Goal: Task Accomplishment & Management: Manage account settings

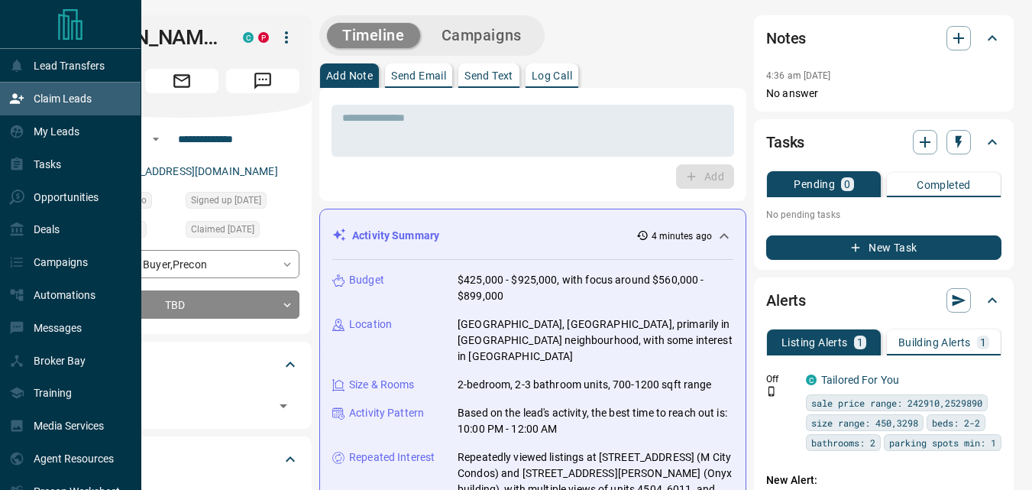
click at [65, 102] on p "Claim Leads" at bounding box center [63, 98] width 58 height 12
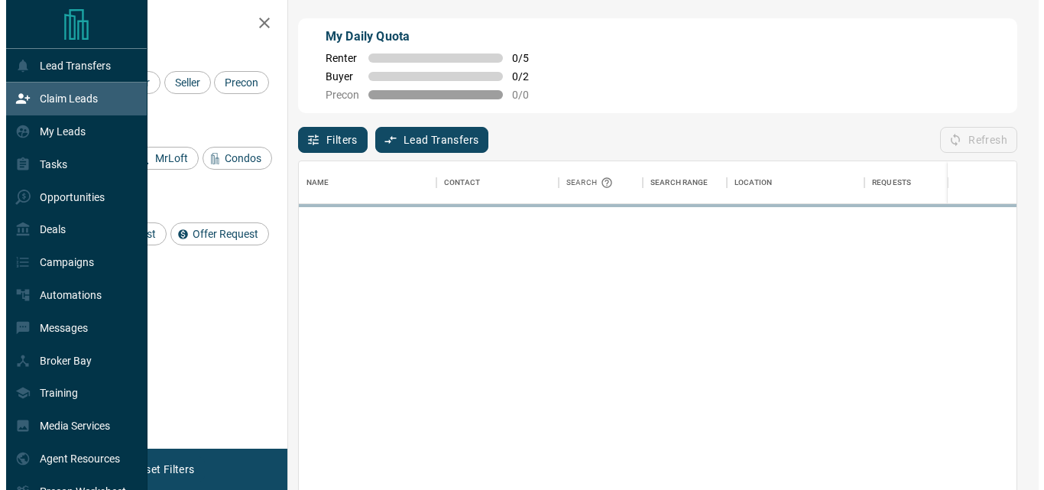
scroll to position [356, 706]
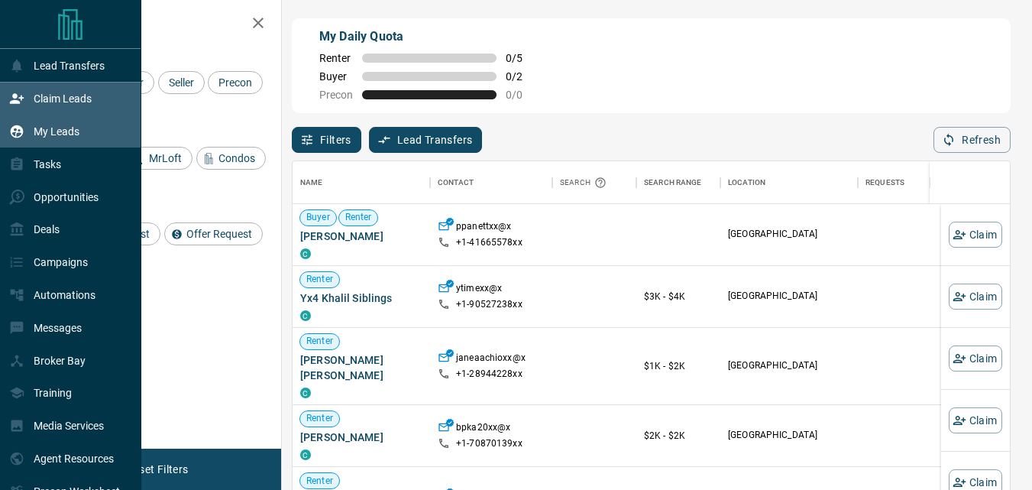
click at [50, 138] on p "My Leads" at bounding box center [57, 131] width 46 height 12
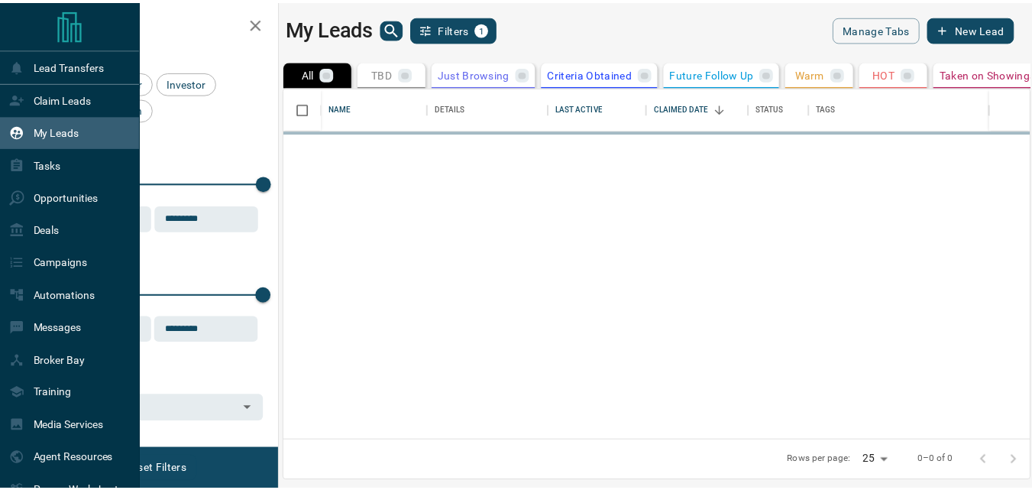
scroll to position [341, 743]
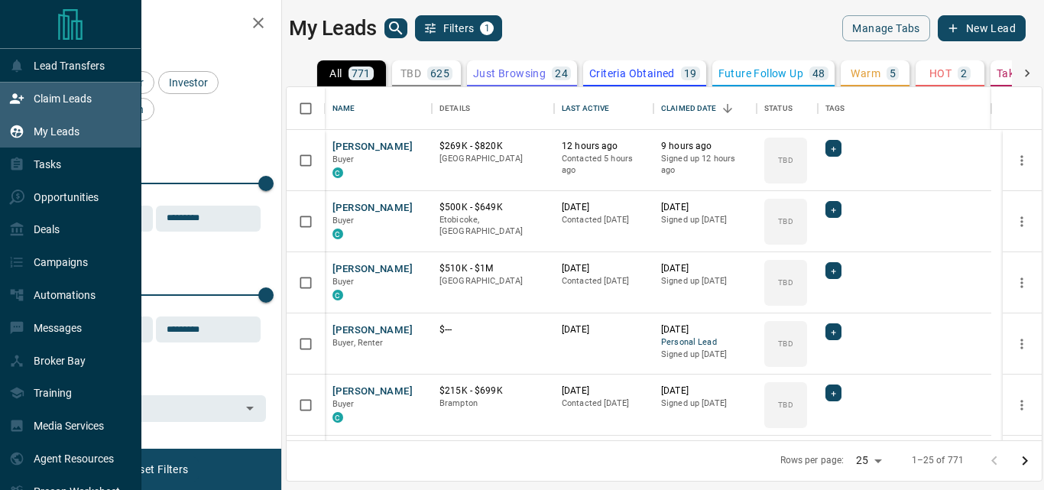
click at [66, 99] on p "Claim Leads" at bounding box center [63, 98] width 58 height 12
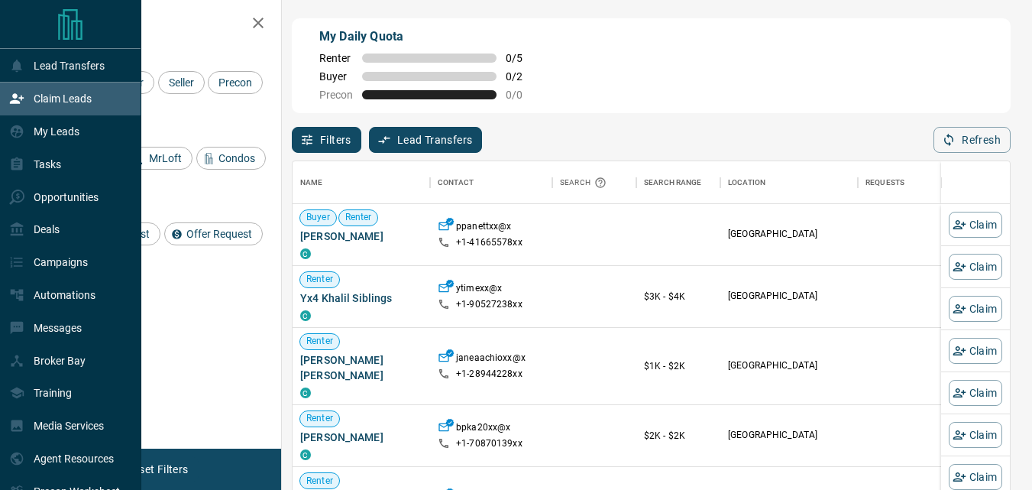
scroll to position [356, 706]
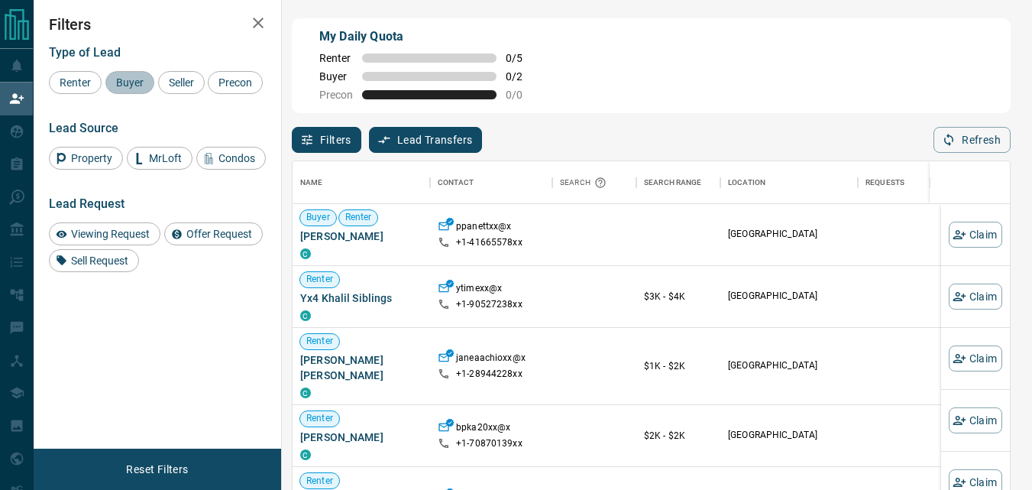
click at [127, 75] on div "Buyer" at bounding box center [129, 82] width 49 height 23
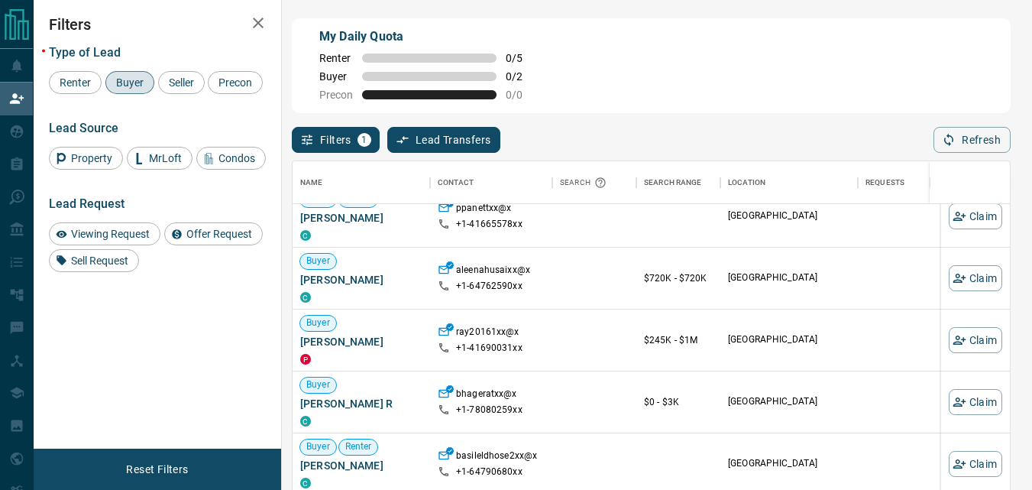
scroll to position [0, 0]
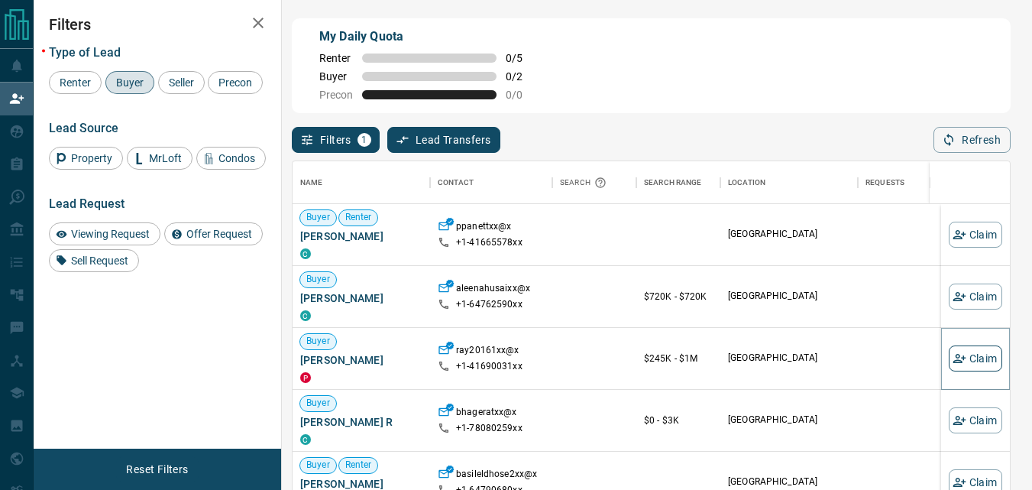
click at [964, 360] on button "Claim" at bounding box center [975, 358] width 53 height 26
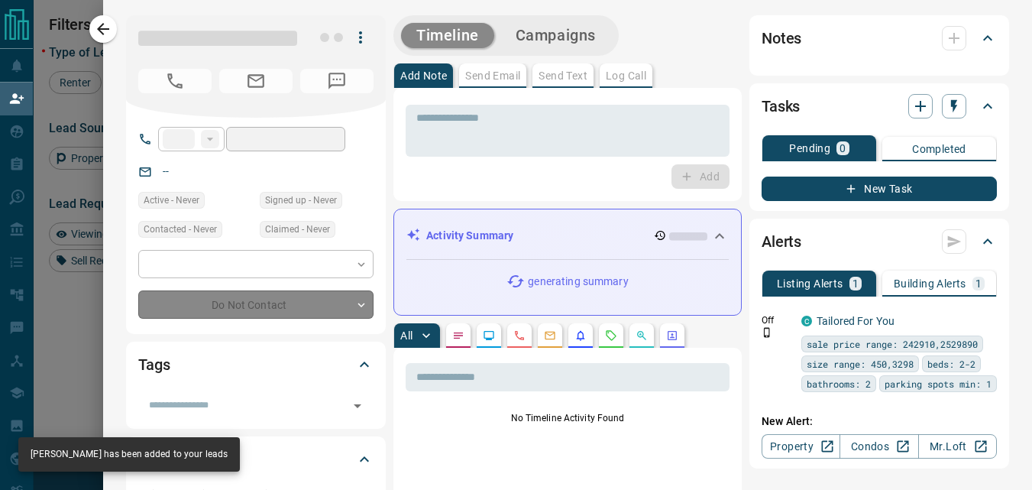
type input "**"
type input "**********"
type input "**"
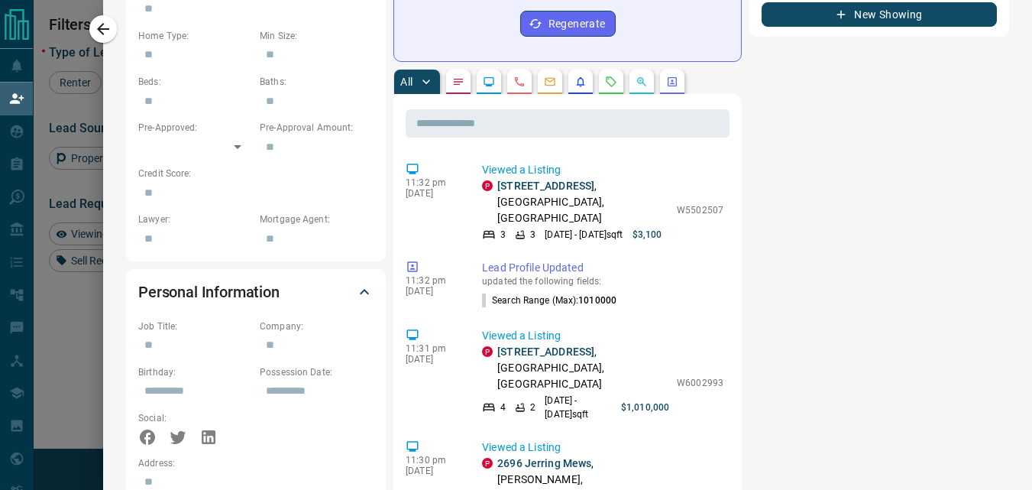
scroll to position [698, 0]
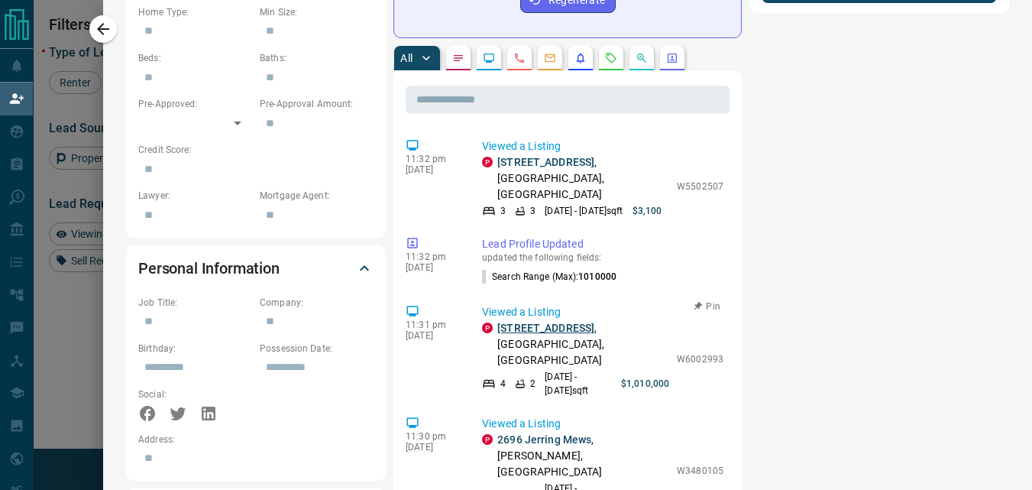
click at [528, 322] on link "[STREET_ADDRESS]" at bounding box center [545, 328] width 97 height 12
click at [516, 433] on link "2696 Jerring Mews" at bounding box center [544, 439] width 94 height 12
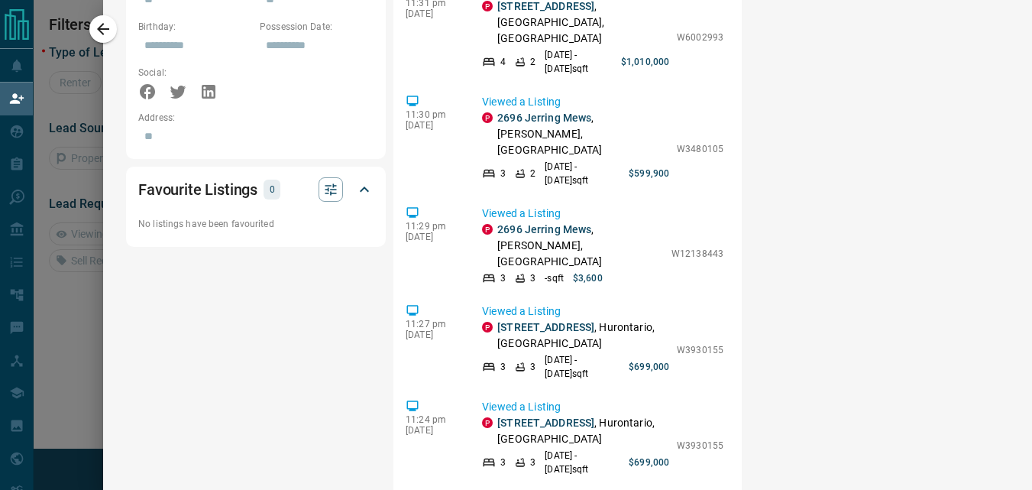
scroll to position [1026, 0]
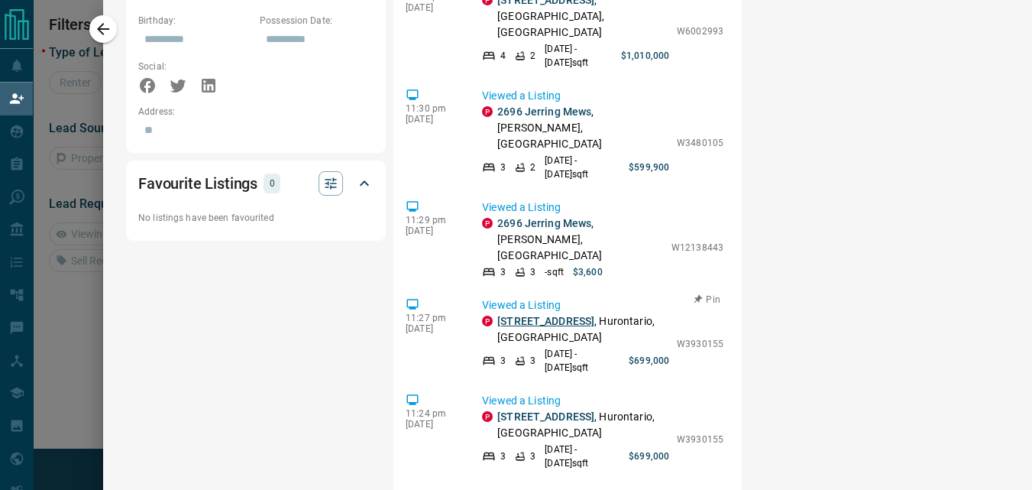
click at [521, 315] on link "[STREET_ADDRESS]" at bounding box center [545, 321] width 97 height 12
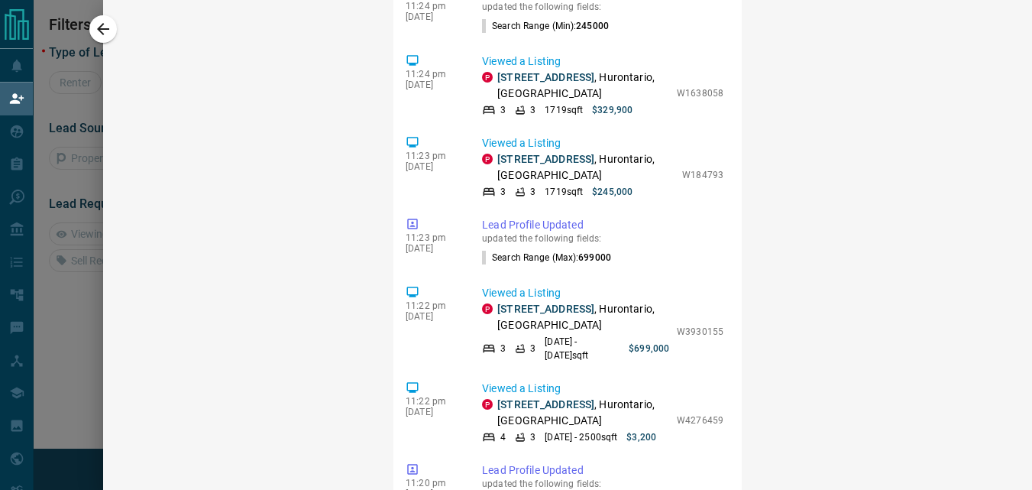
scroll to position [1578, 0]
